Goal: Information Seeking & Learning: Stay updated

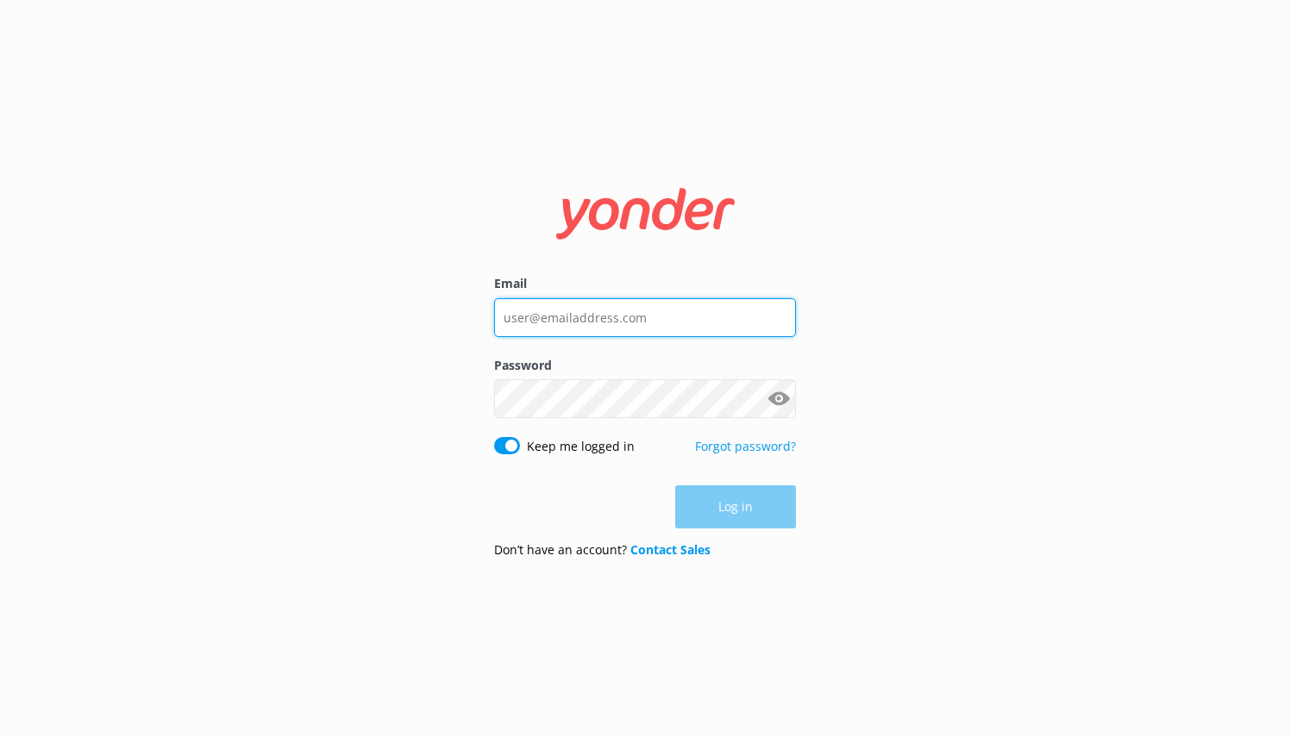
type input "[PERSON_NAME][EMAIL_ADDRESS][DOMAIN_NAME]"
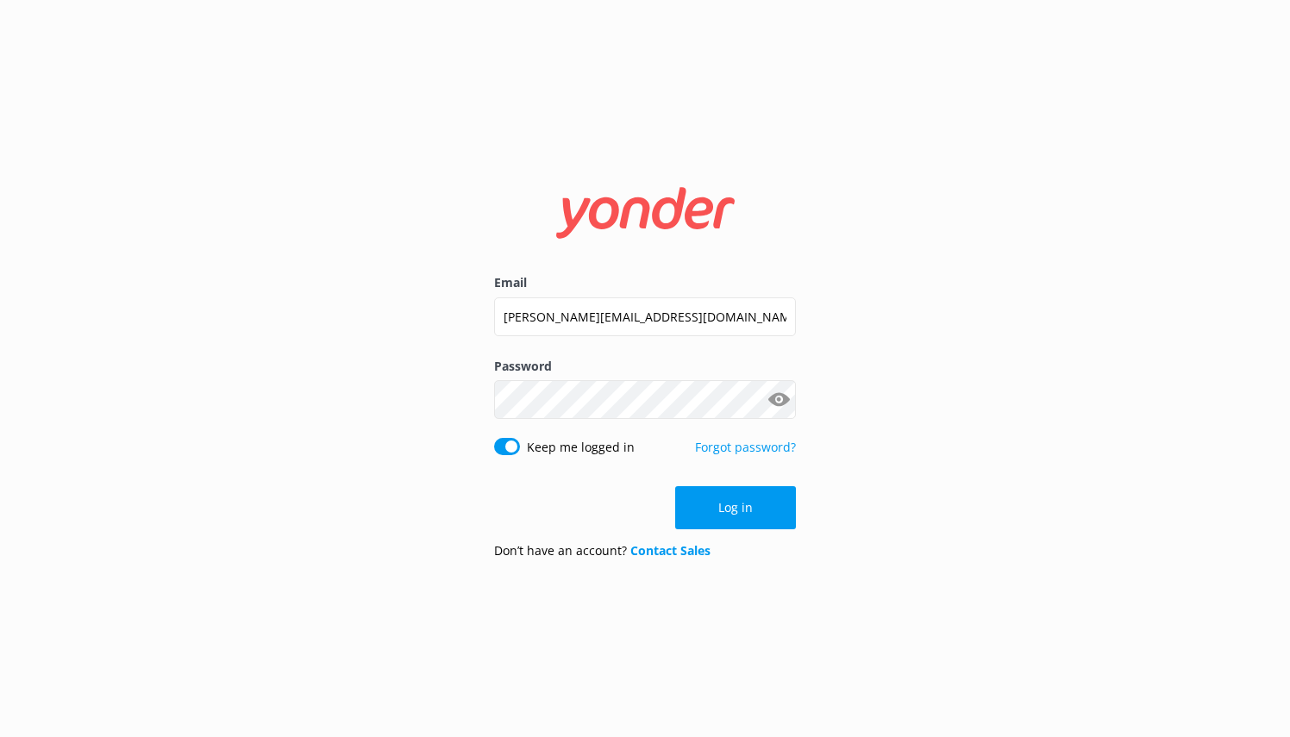
click at [735, 492] on div "Log in" at bounding box center [645, 507] width 302 height 43
drag, startPoint x: 752, startPoint y: 507, endPoint x: 940, endPoint y: 499, distance: 188.2
click at [753, 507] on button "Log in" at bounding box center [735, 507] width 121 height 43
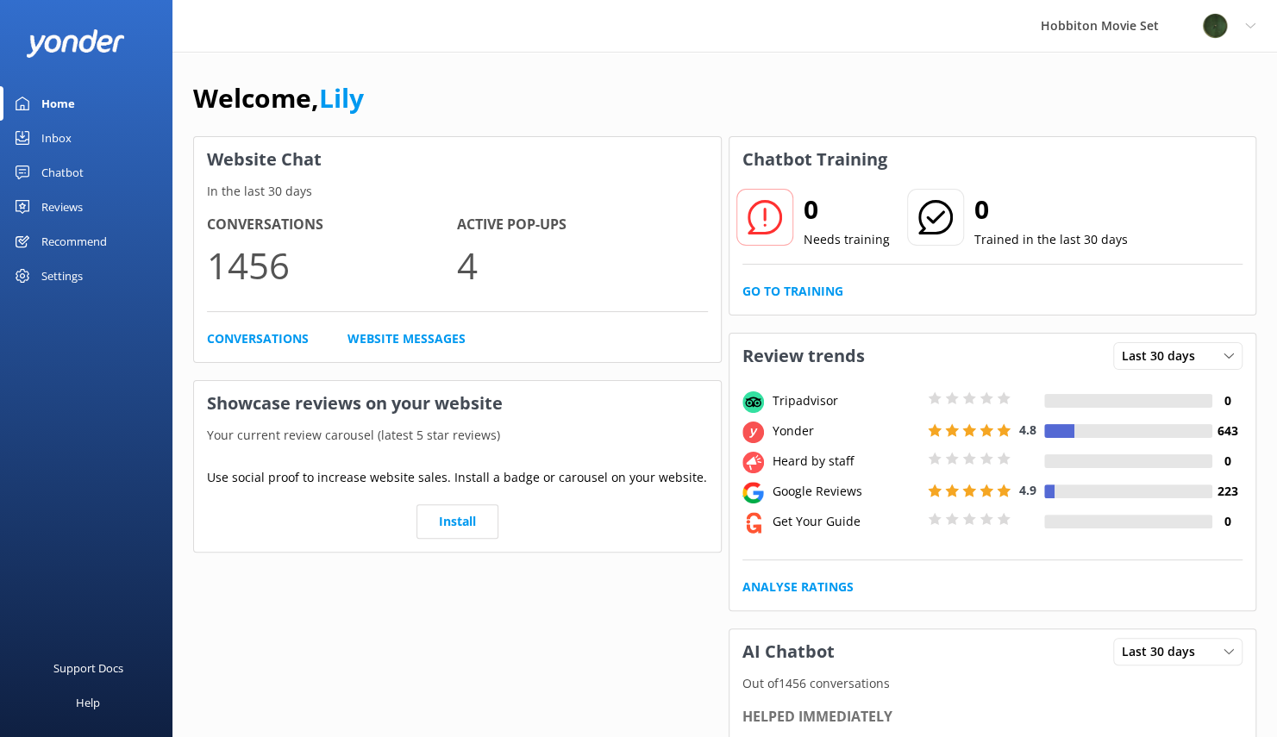
click at [45, 195] on div "Reviews" at bounding box center [61, 207] width 41 height 34
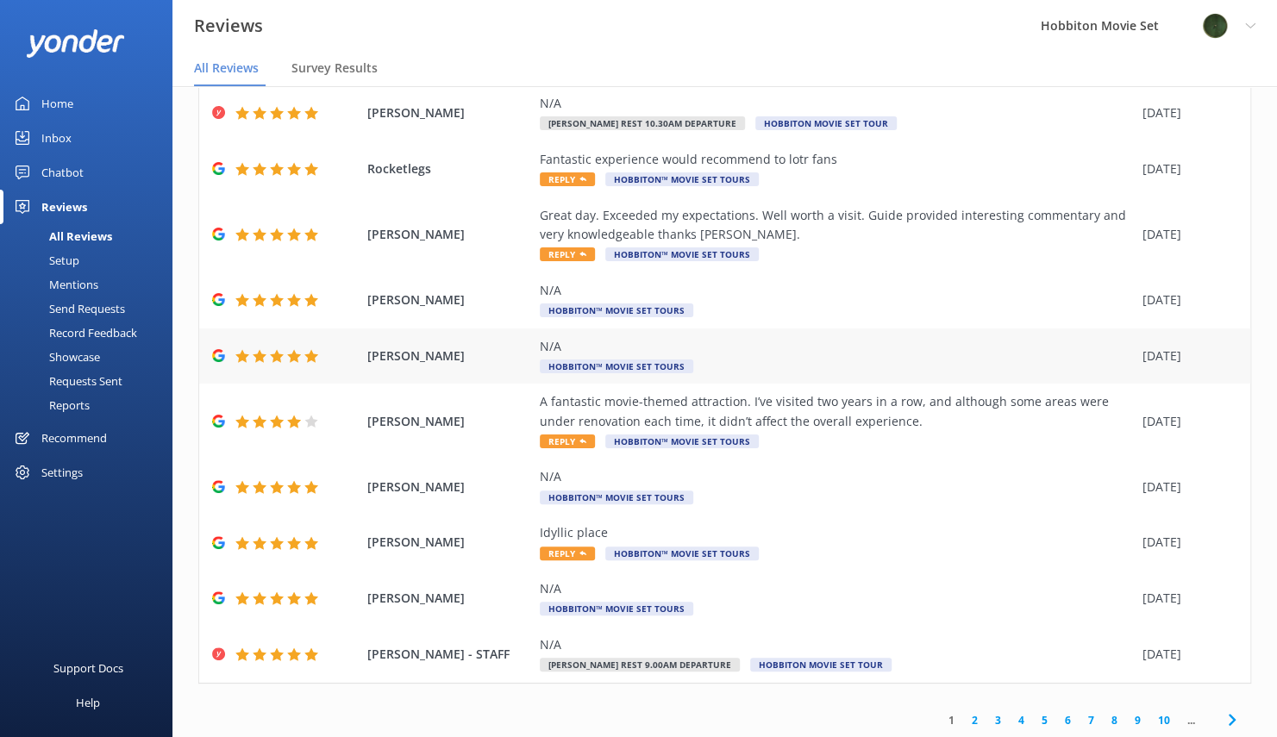
scroll to position [108, 0]
drag, startPoint x: 1214, startPoint y: 716, endPoint x: 1159, endPoint y: 714, distance: 55.2
click at [1222, 716] on icon at bounding box center [1232, 718] width 21 height 21
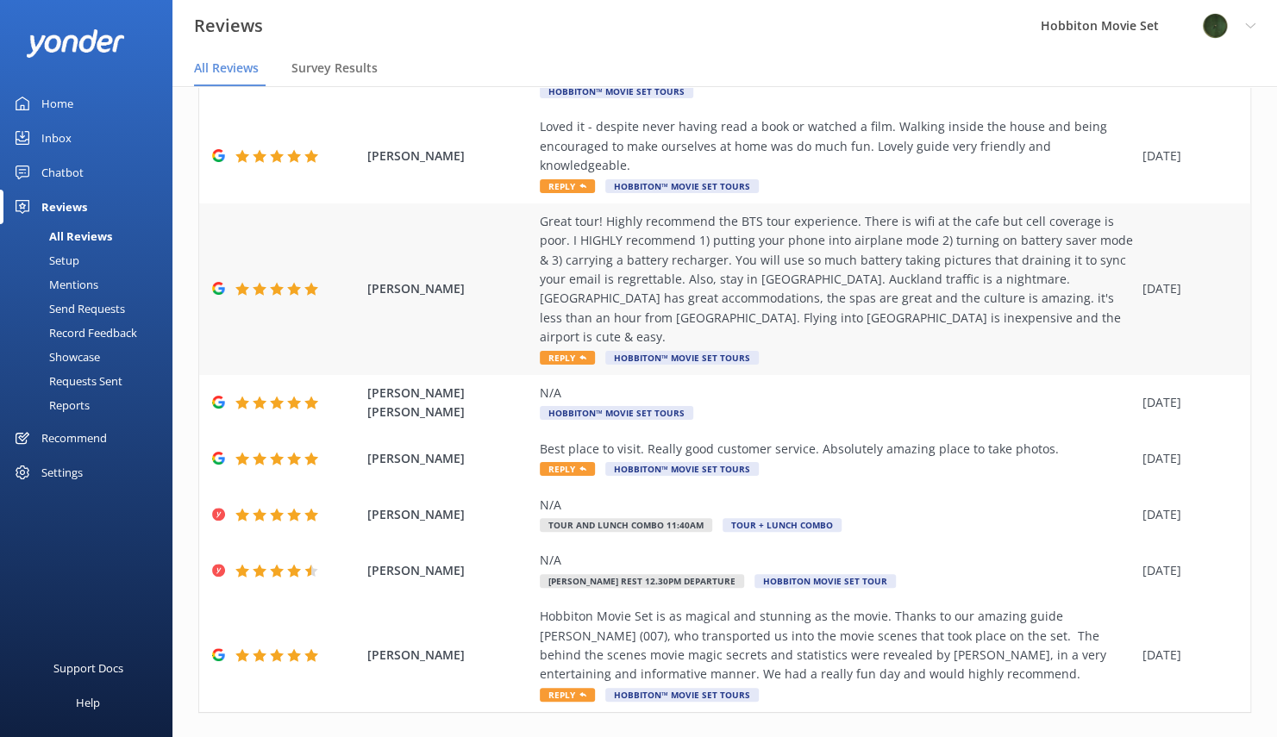
scroll to position [259, 0]
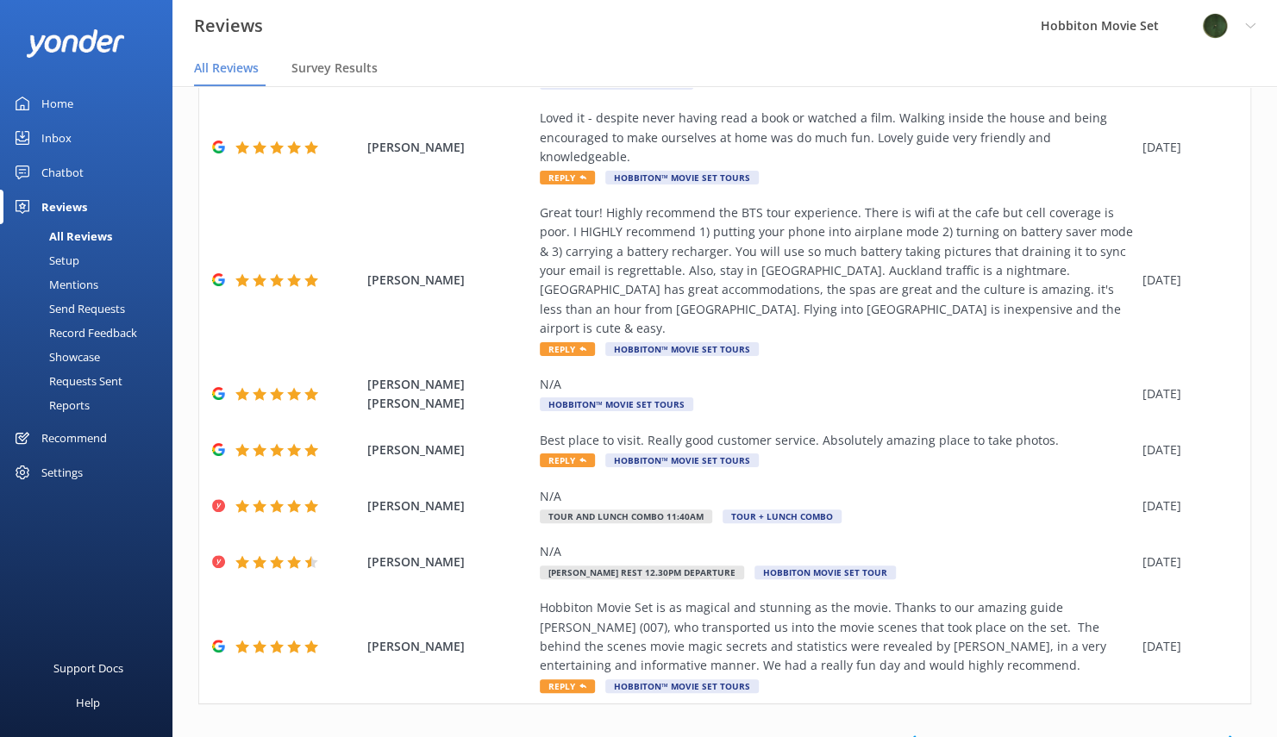
click at [1219, 722] on span at bounding box center [1231, 741] width 39 height 39
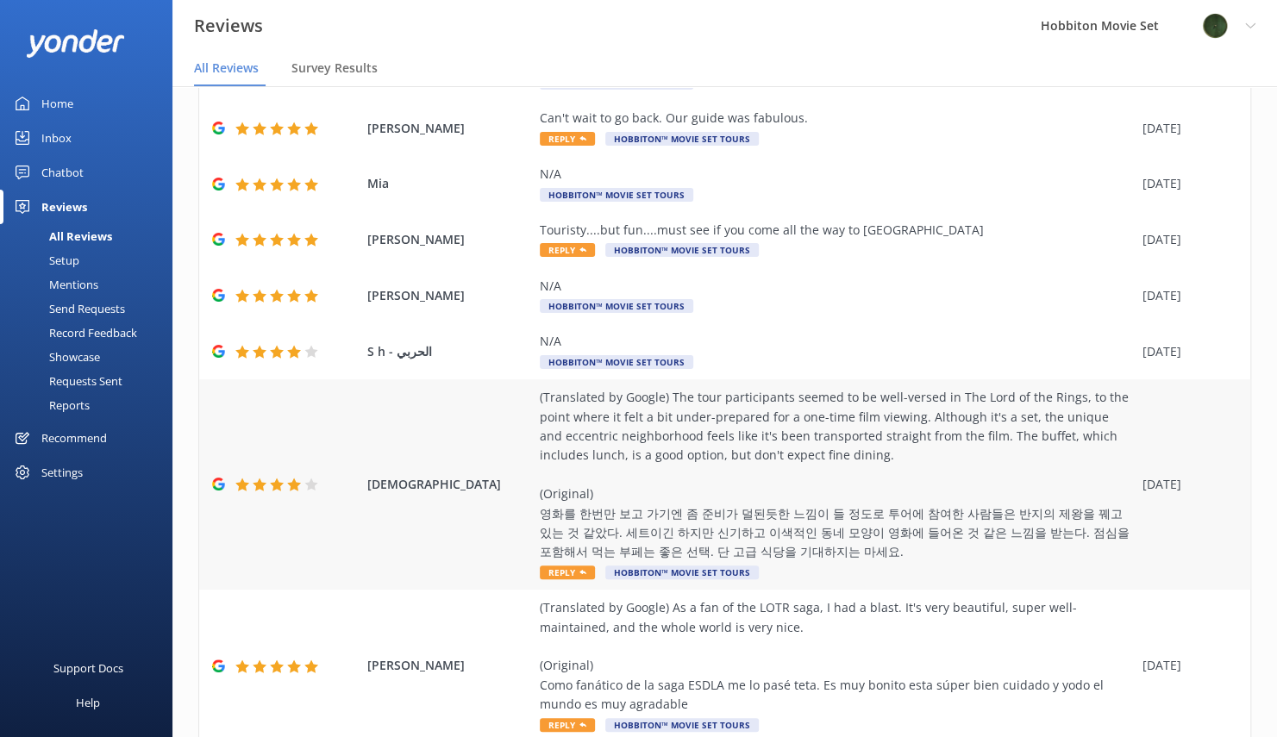
scroll to position [320, 0]
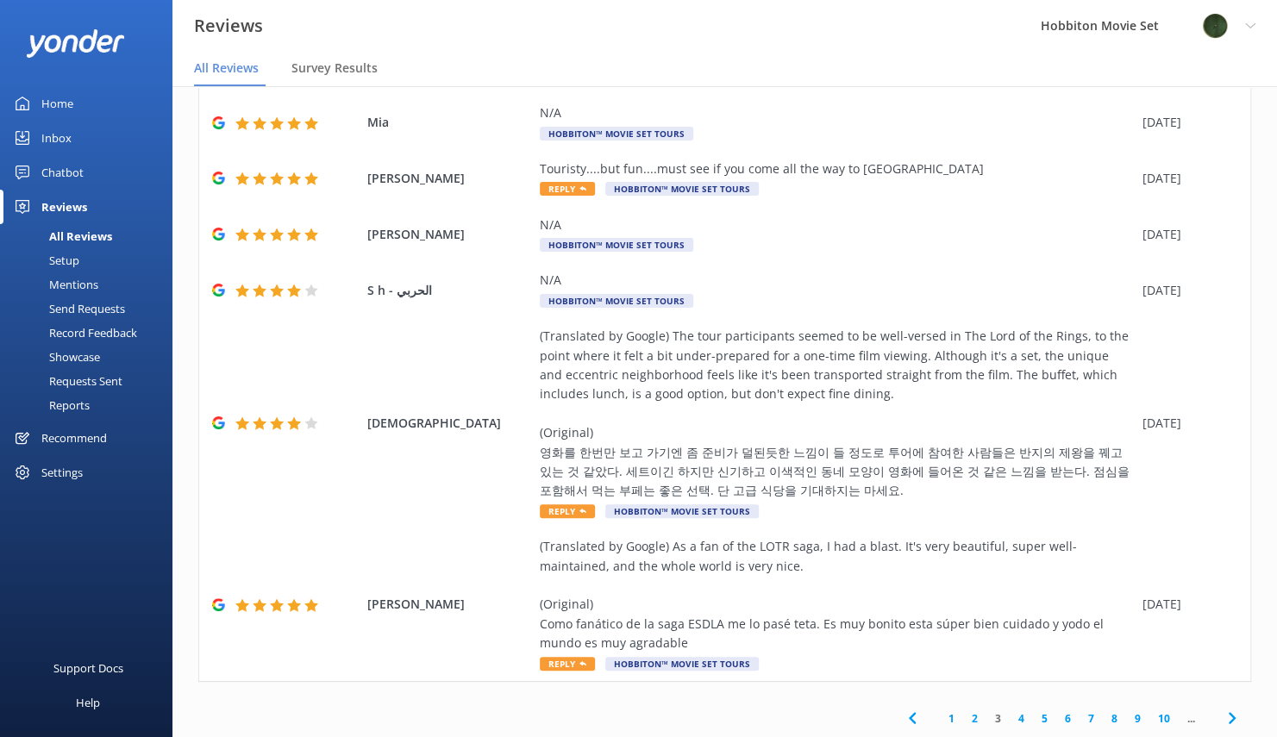
click at [1227, 719] on icon at bounding box center [1232, 718] width 21 height 21
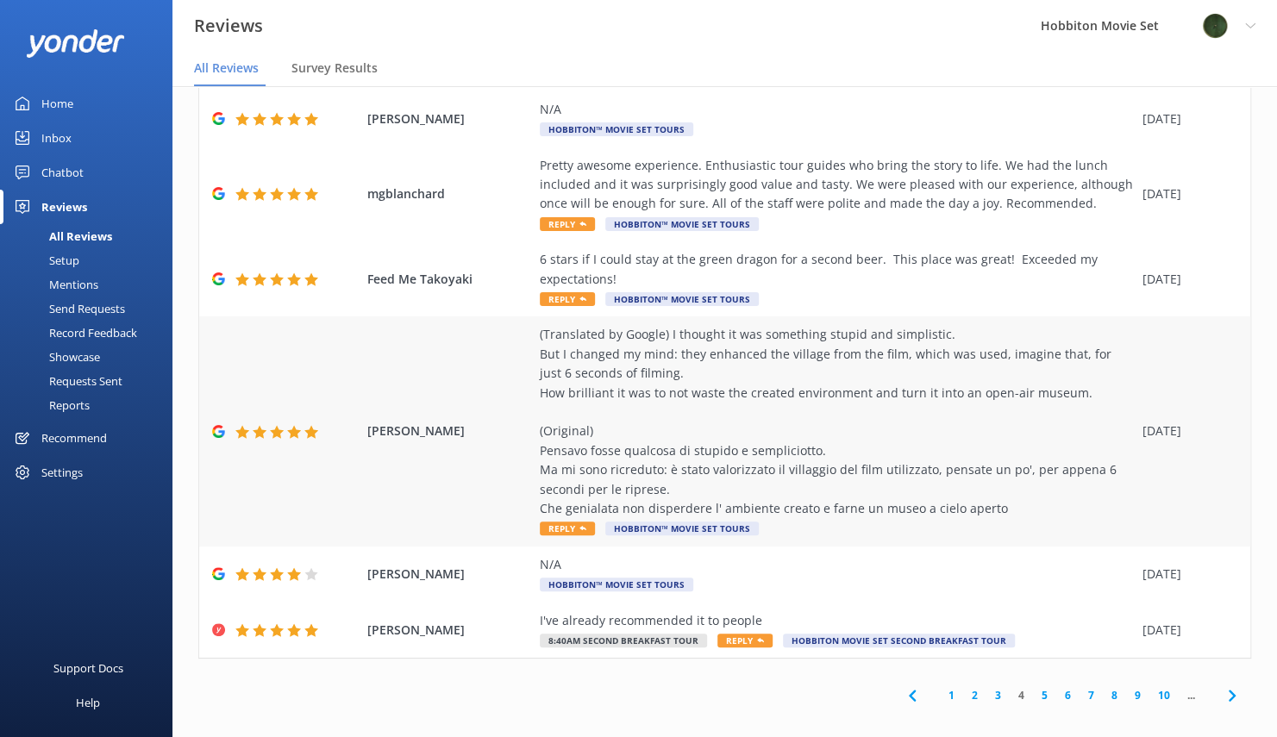
scroll to position [34, 0]
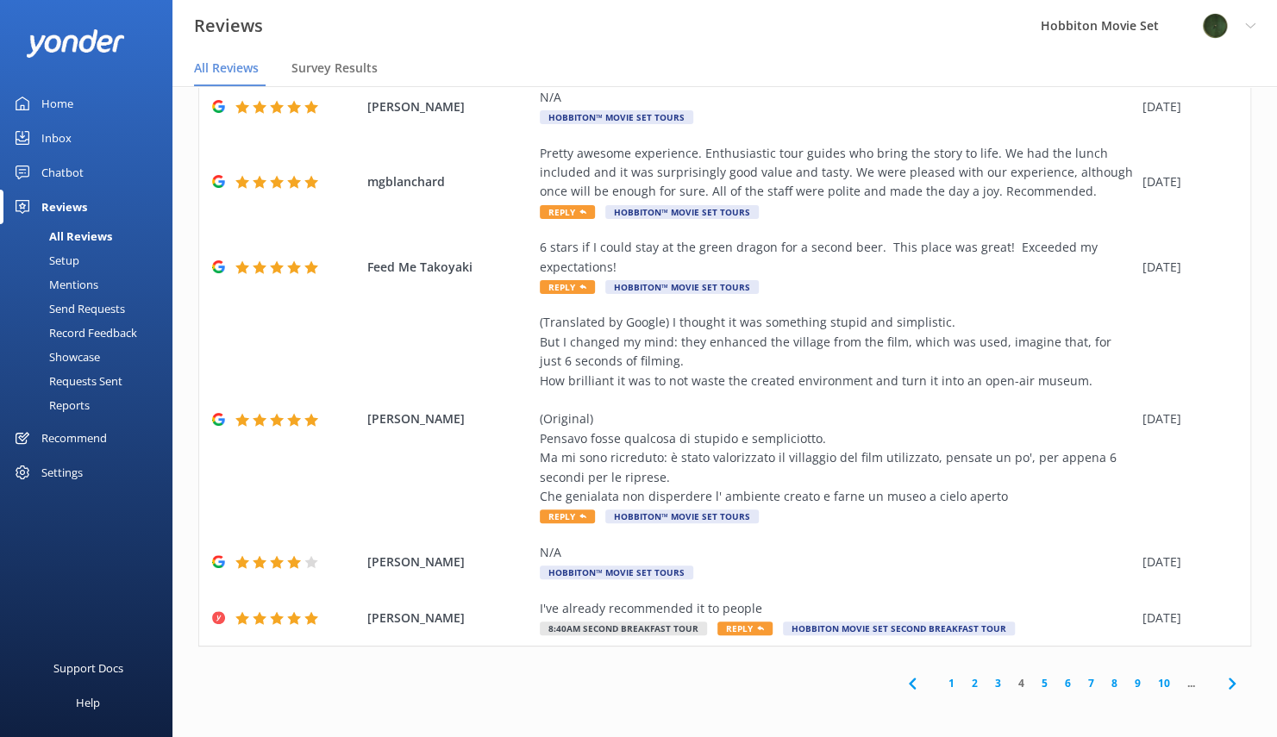
click at [1222, 680] on icon at bounding box center [1232, 683] width 21 height 21
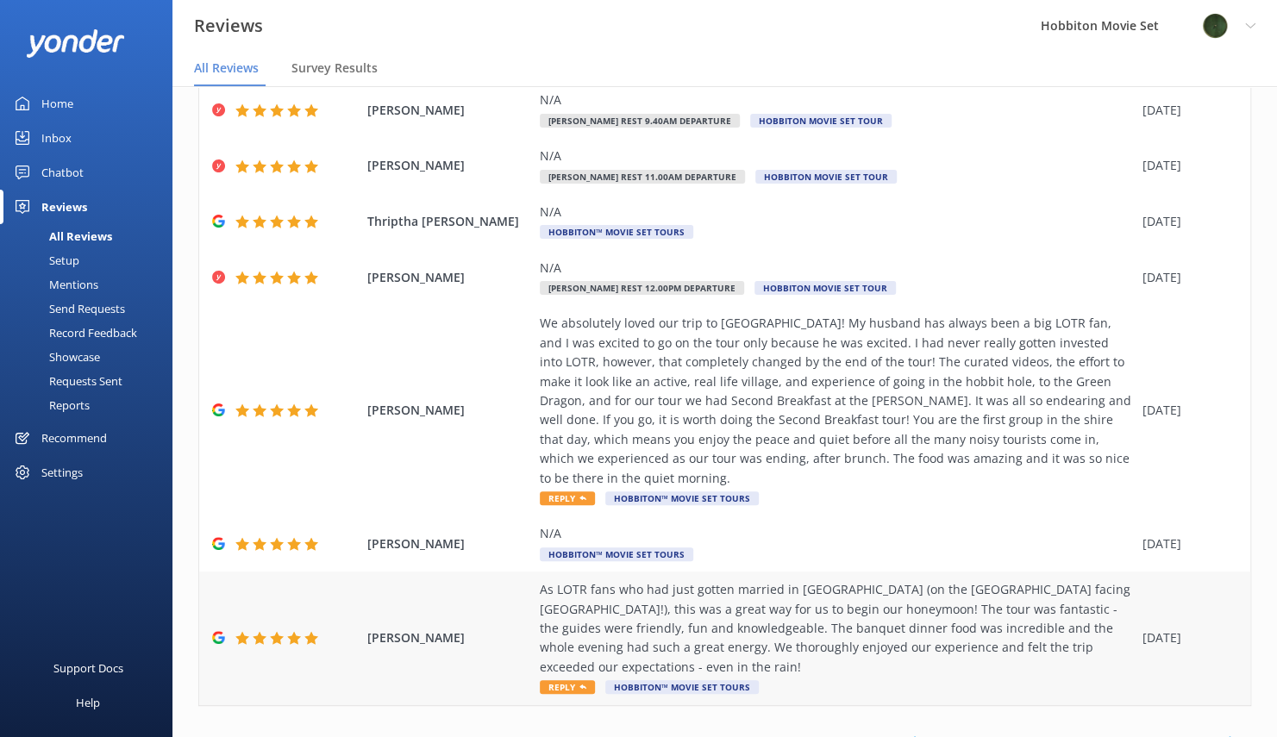
scroll to position [281, 0]
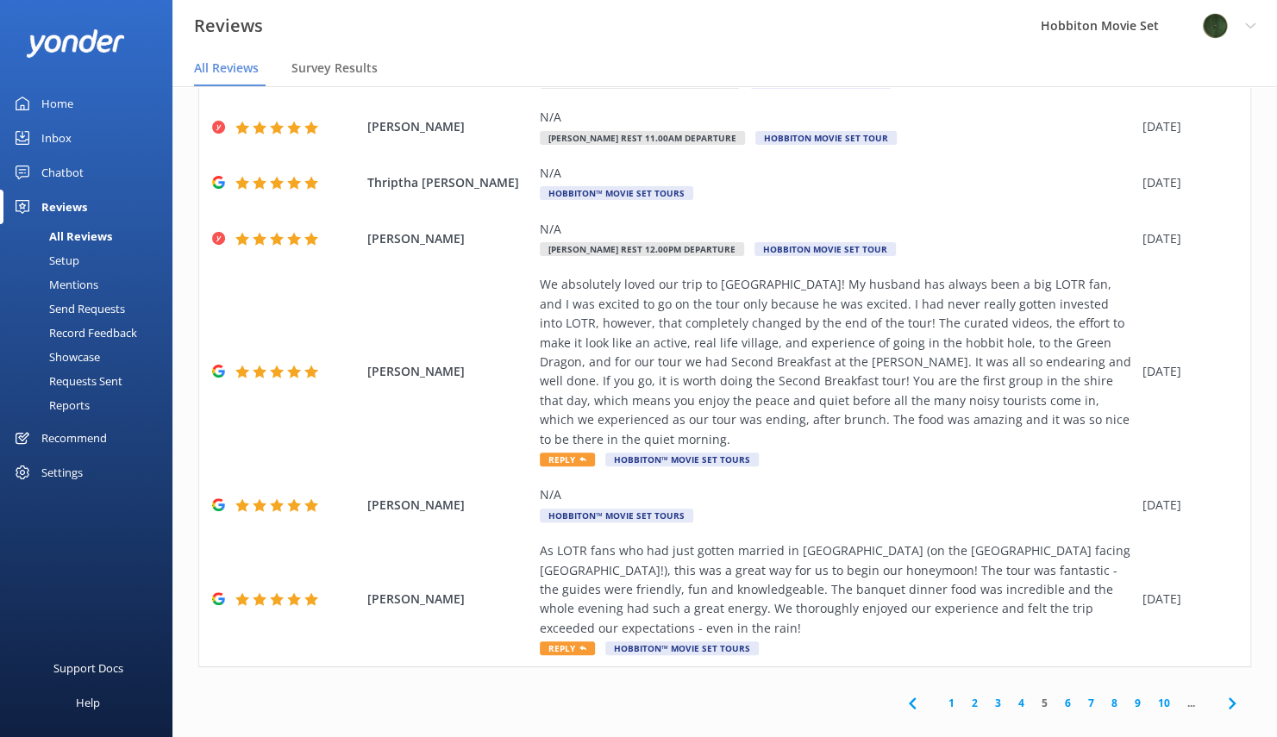
click at [1222, 693] on icon at bounding box center [1232, 703] width 21 height 21
